Goal: Navigation & Orientation: Find specific page/section

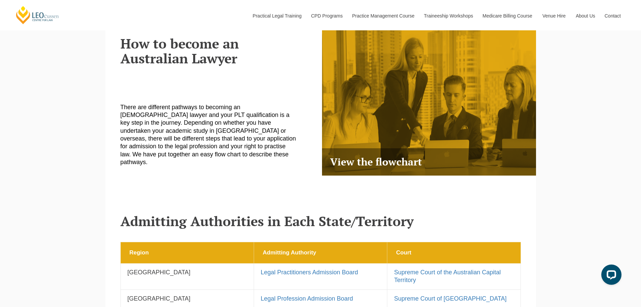
scroll to position [449, 0]
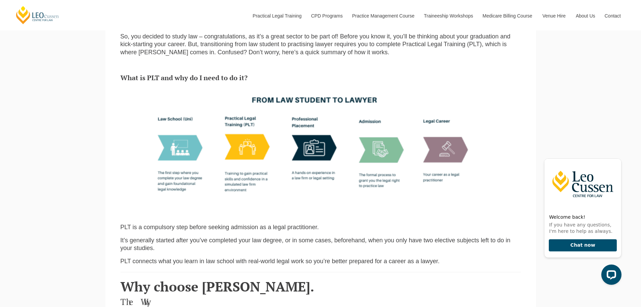
scroll to position [224, 0]
